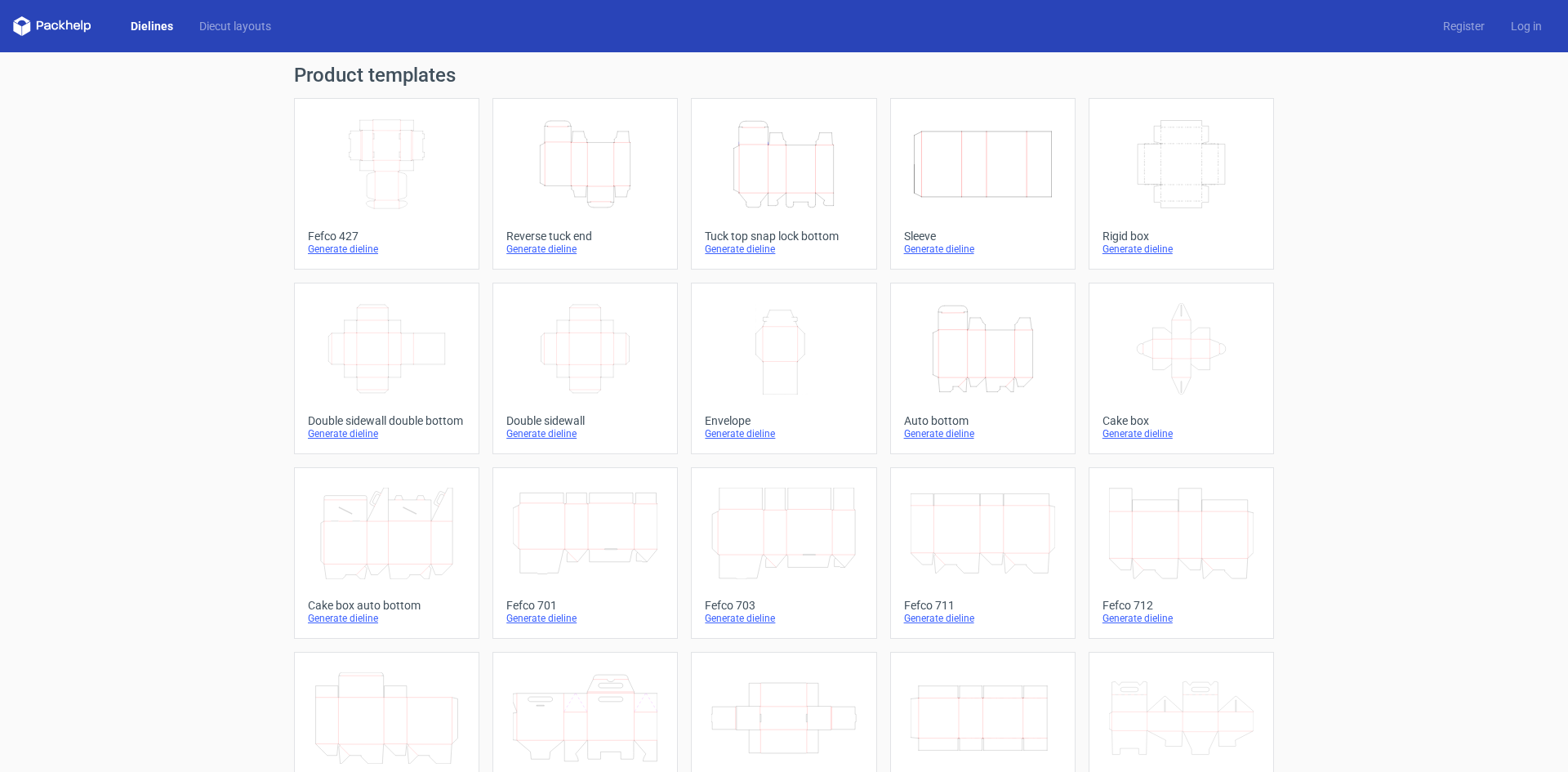
click at [784, 172] on icon "Height Depth Width" at bounding box center [784, 164] width 145 height 92
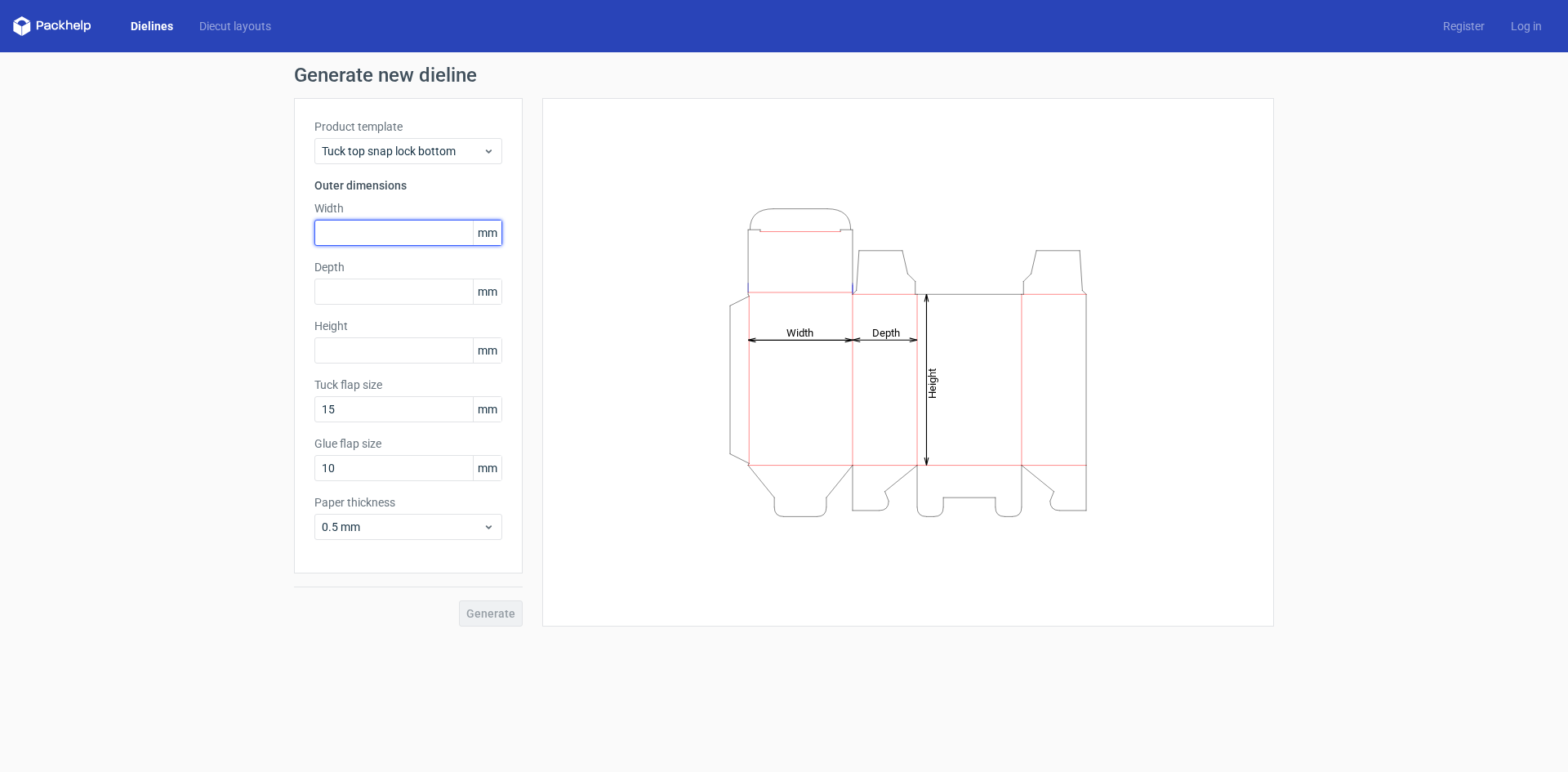
click at [373, 230] on input "text" at bounding box center [407, 233] width 188 height 26
type input "185"
click at [377, 297] on input "text" at bounding box center [407, 292] width 188 height 26
type input "155"
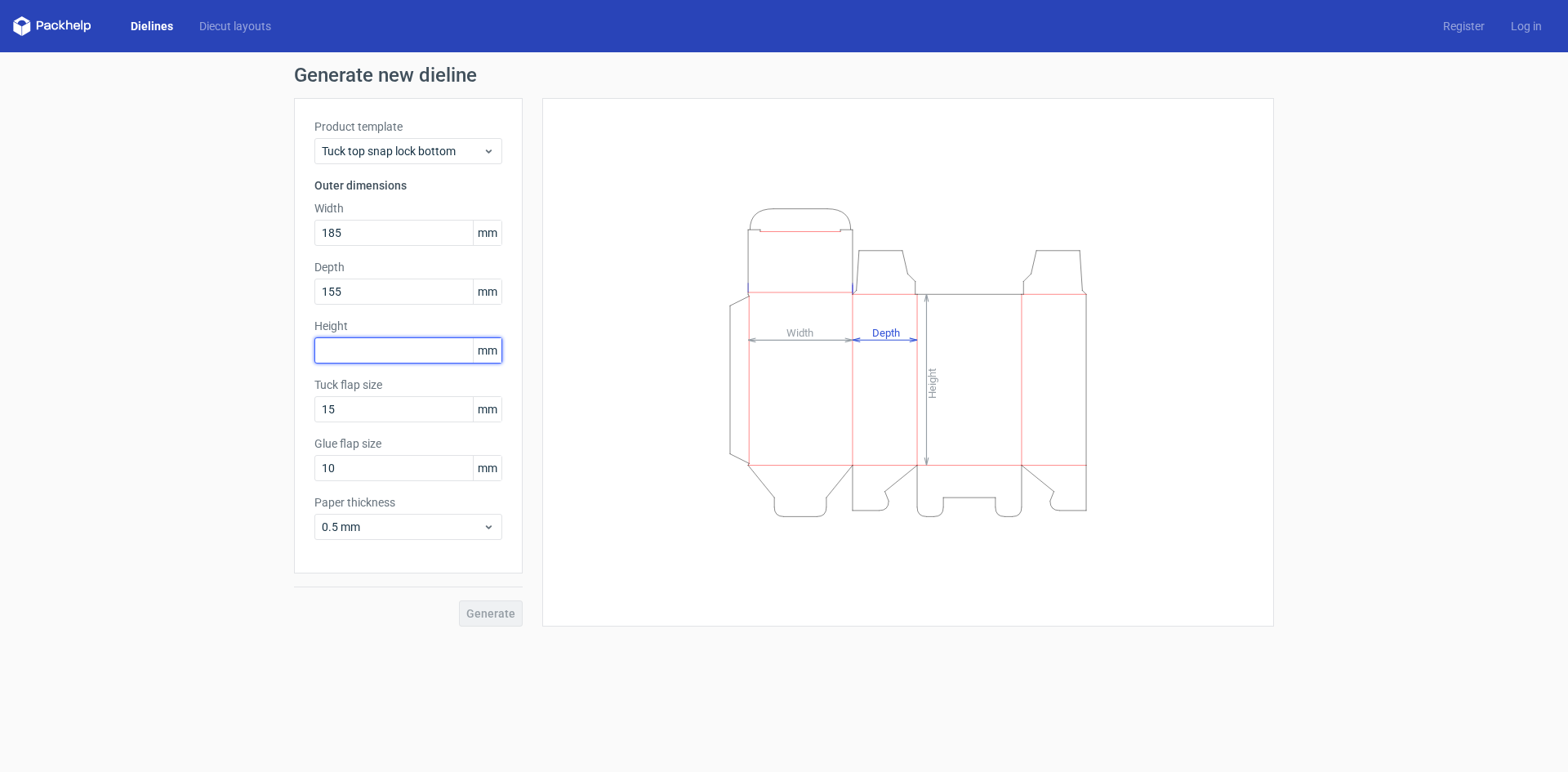
click at [369, 358] on input "text" at bounding box center [407, 350] width 188 height 26
type input "105"
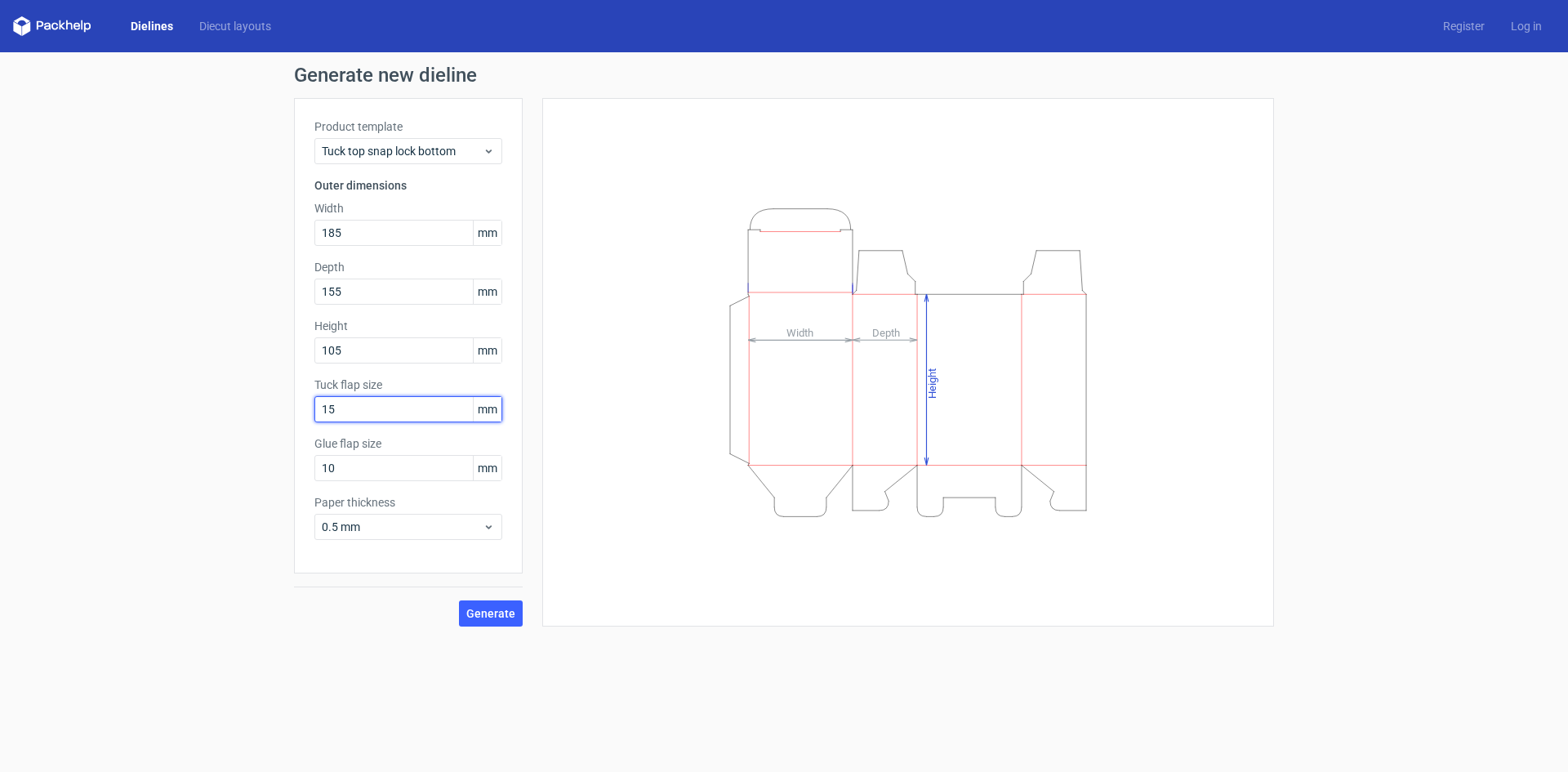
click at [357, 405] on input "15" at bounding box center [407, 409] width 188 height 26
click at [59, 407] on div "Generate new dieline Product template Tuck top snap lock bottom Outer dimension…" at bounding box center [784, 345] width 1568 height 588
type input "2"
type input "30"
click at [459, 600] on button "Generate" at bounding box center [490, 613] width 64 height 26
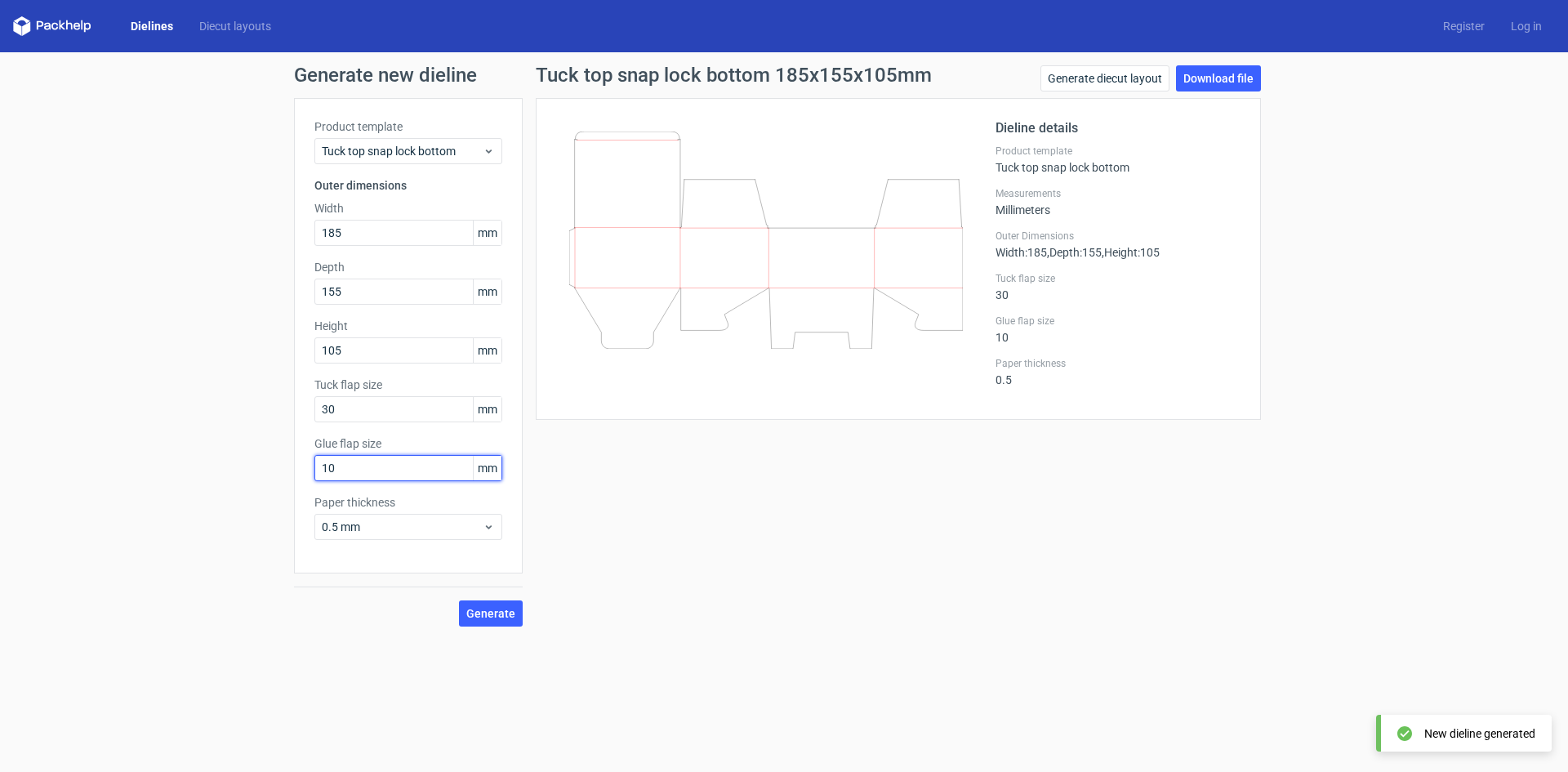
drag, startPoint x: 341, startPoint y: 468, endPoint x: 163, endPoint y: 469, distance: 178.0
click at [163, 469] on div "Generate new dieline Product template Tuck top snap lock bottom Outer dimension…" at bounding box center [784, 345] width 1568 height 588
type input "12"
click at [403, 522] on span "0.5 mm" at bounding box center [402, 527] width 161 height 17
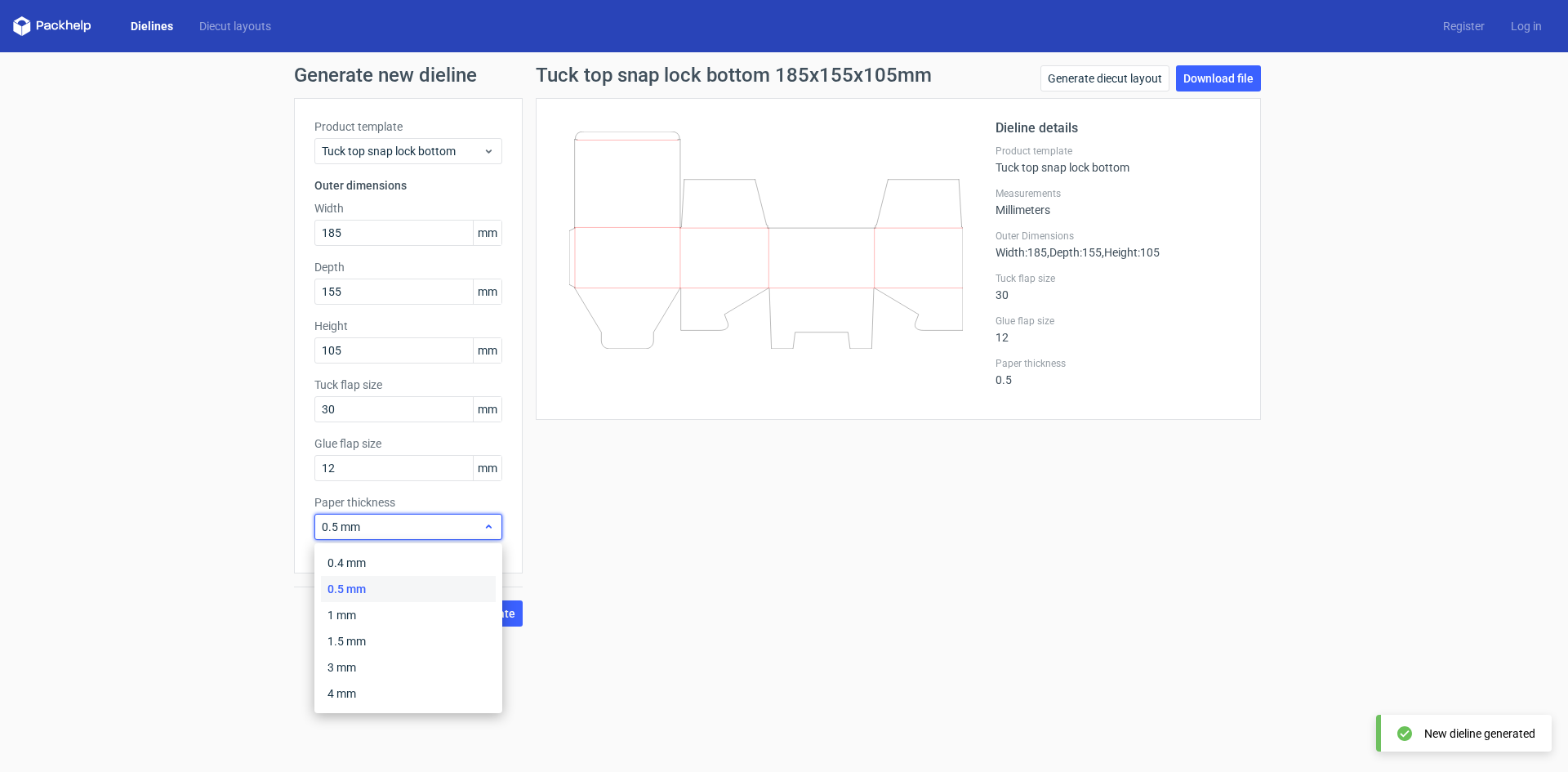
click at [380, 529] on span "0.5 mm" at bounding box center [402, 527] width 161 height 17
drag, startPoint x: 385, startPoint y: 523, endPoint x: 164, endPoint y: 545, distance: 222.1
click at [165, 545] on div "Generate new dieline Product template Tuck top snap lock bottom Outer dimension…" at bounding box center [784, 345] width 1568 height 588
click at [379, 539] on div "0.5 mm" at bounding box center [407, 527] width 188 height 26
click at [614, 598] on div "Tuck top snap lock bottom 185x155x105mm Generate diecut layout Download file Di…" at bounding box center [898, 345] width 751 height 561
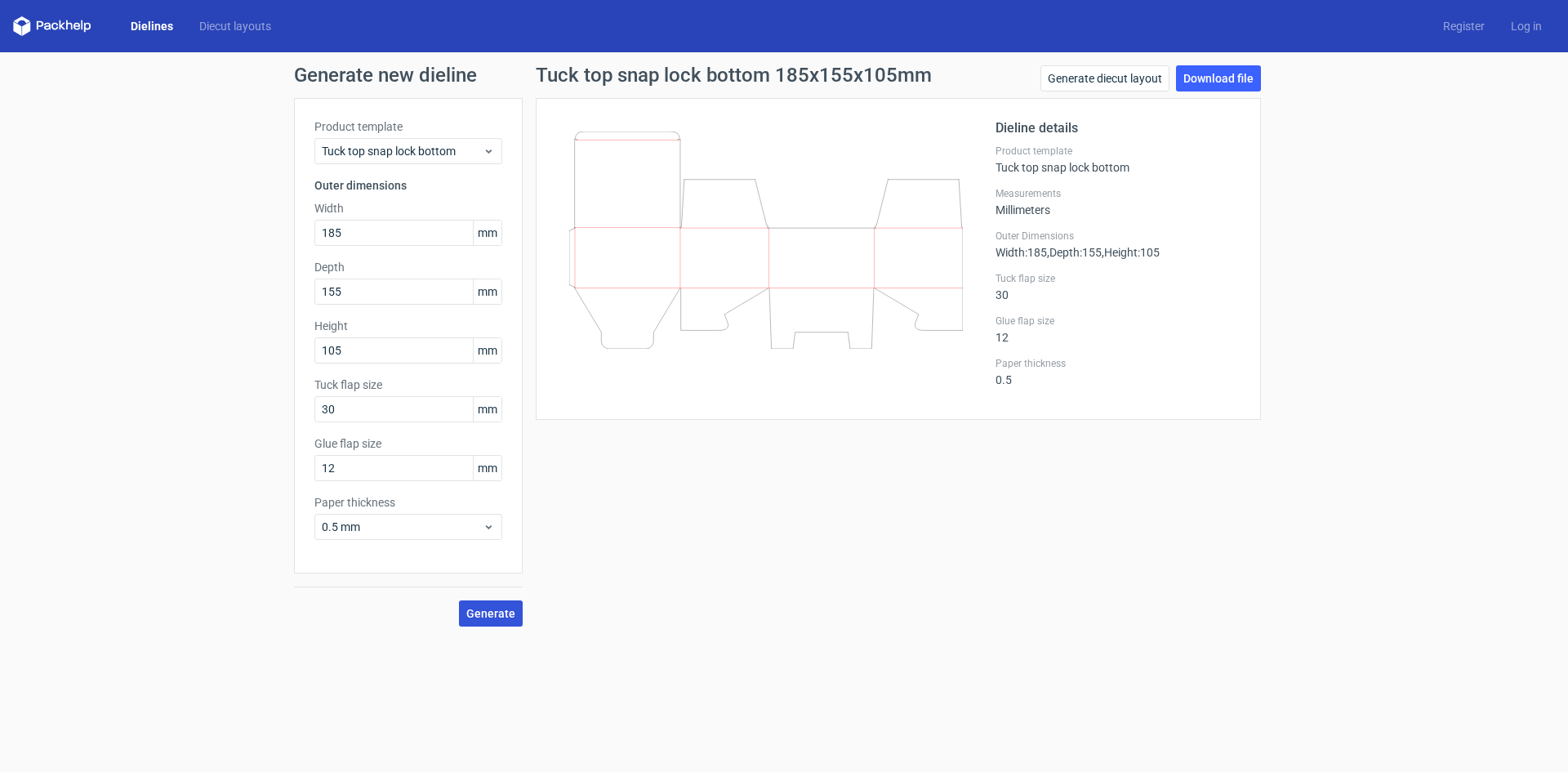
click at [484, 617] on span "Generate" at bounding box center [490, 613] width 49 height 12
click at [1224, 69] on link "Download file" at bounding box center [1218, 79] width 85 height 26
